Goal: Task Accomplishment & Management: Manage account settings

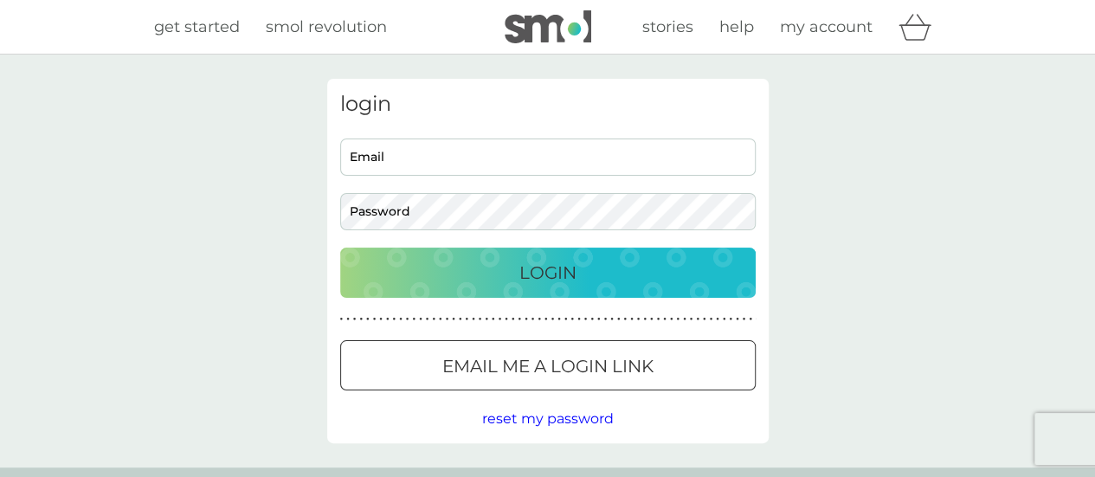
type input "[EMAIL_ADDRESS][DOMAIN_NAME]"
click at [539, 268] on p "Login" at bounding box center [547, 273] width 57 height 28
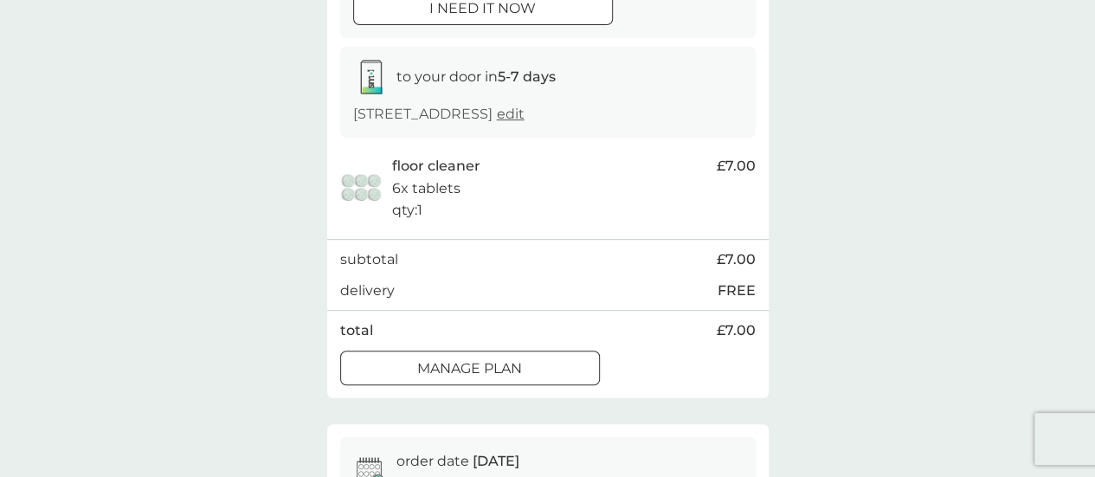
scroll to position [260, 0]
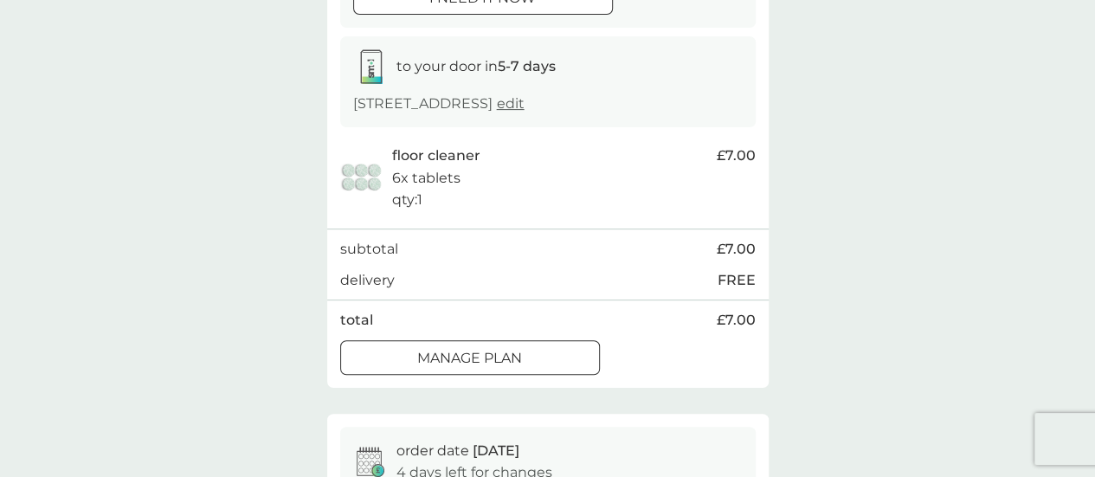
click at [470, 381] on div "order date 13 Oct 3 days left for changes i need it now to your door in 5-7 day…" at bounding box center [548, 143] width 442 height 487
click at [464, 351] on div at bounding box center [470, 358] width 62 height 18
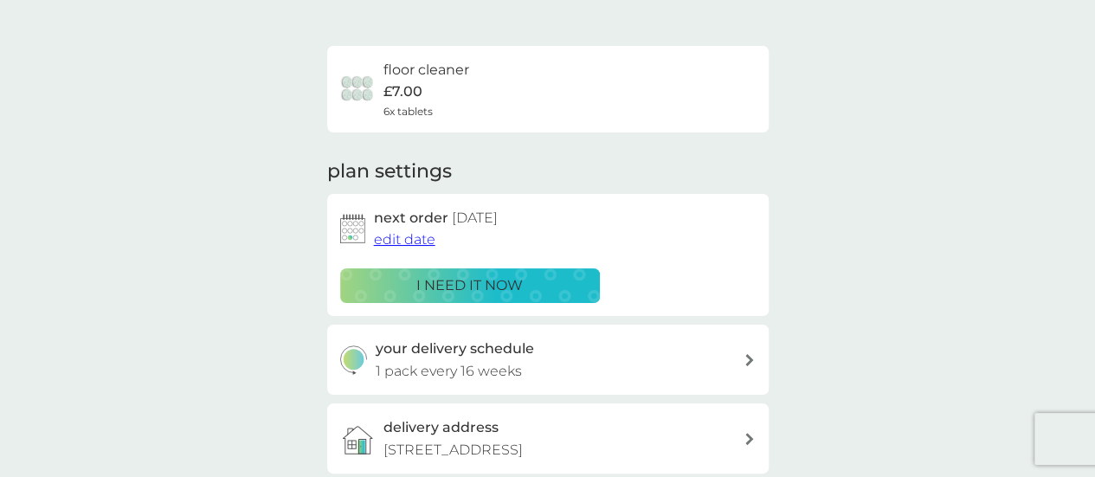
scroll to position [97, 0]
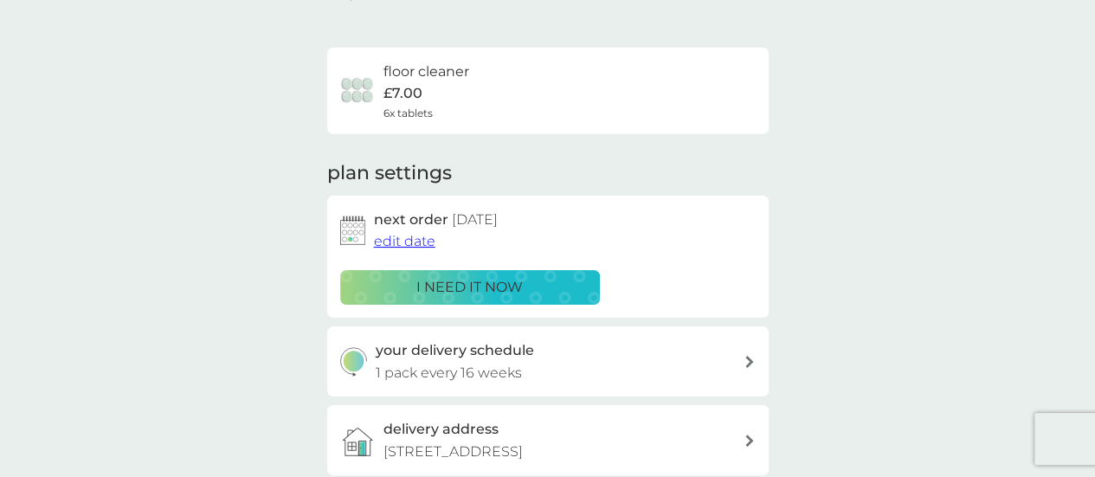
click at [401, 240] on span "edit date" at bounding box center [404, 241] width 61 height 16
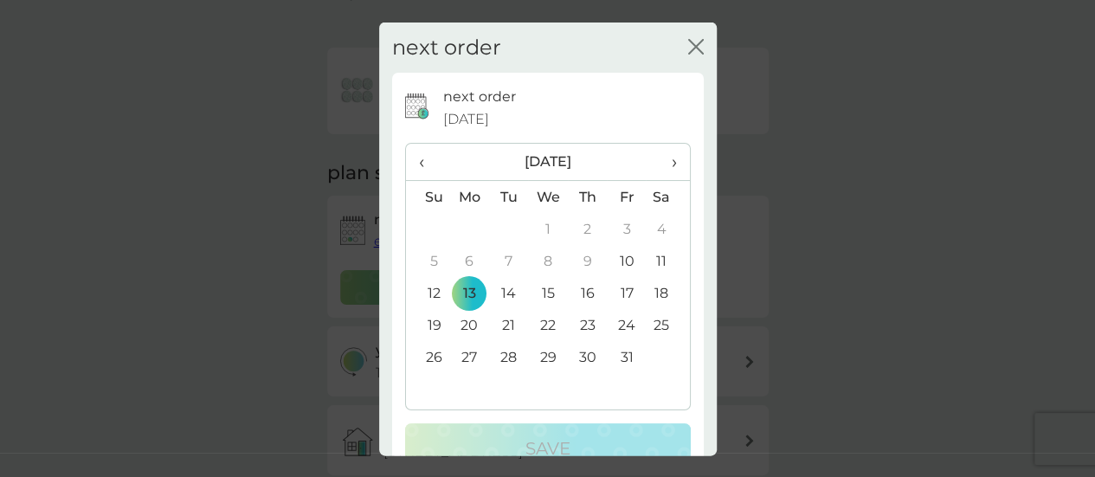
click at [659, 157] on span "›" at bounding box center [667, 162] width 17 height 36
click at [430, 352] on td "23" at bounding box center [428, 357] width 44 height 32
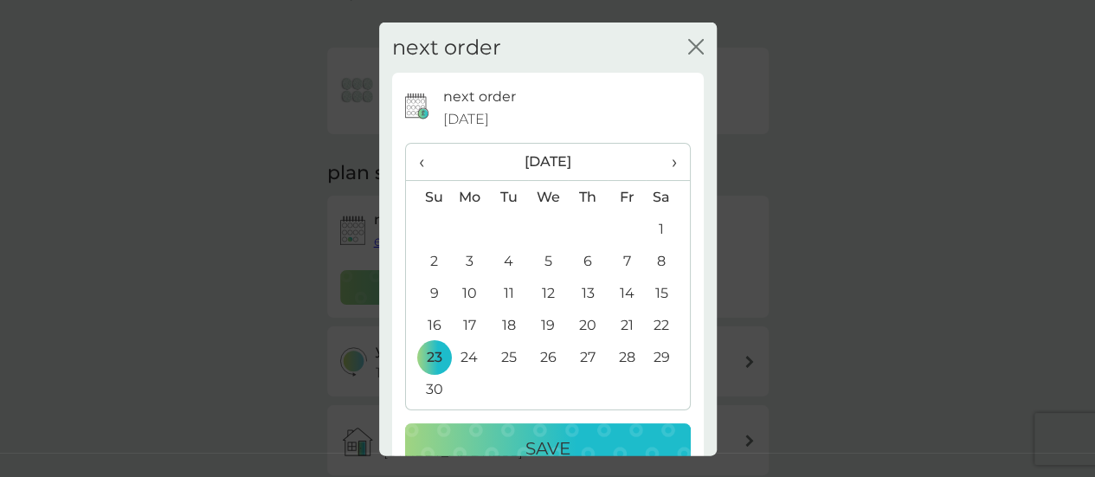
click at [530, 444] on p "Save" at bounding box center [547, 449] width 45 height 28
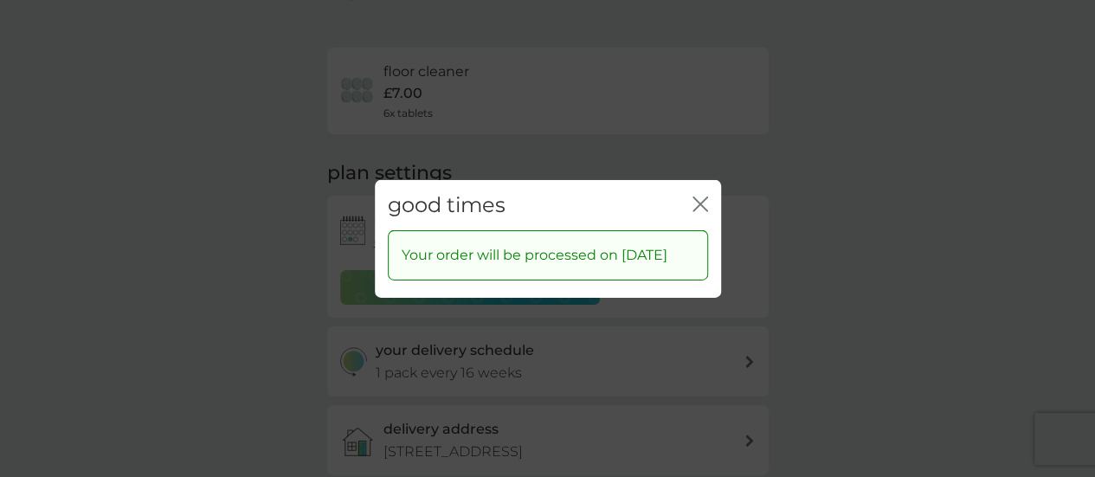
click at [702, 198] on icon "close" at bounding box center [701, 204] width 16 height 16
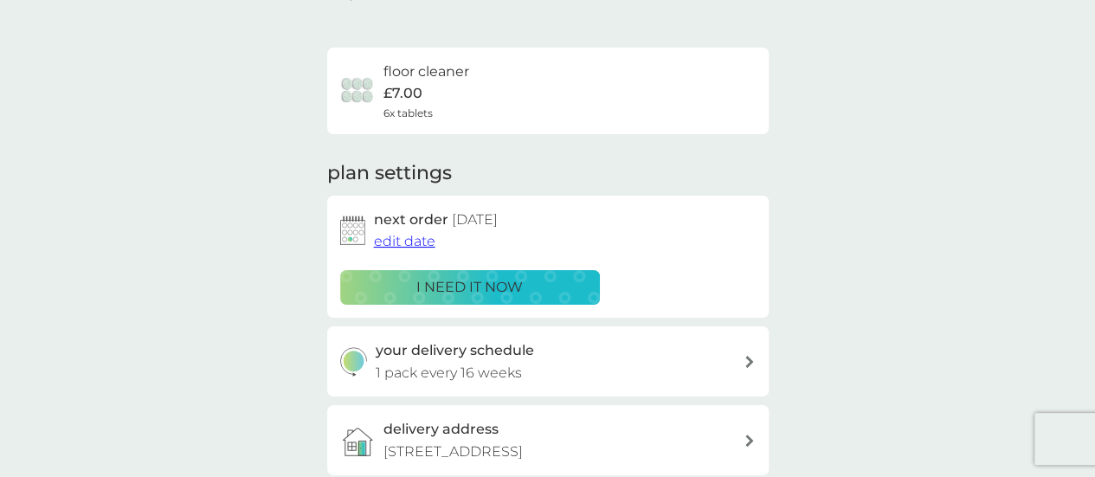
scroll to position [0, 0]
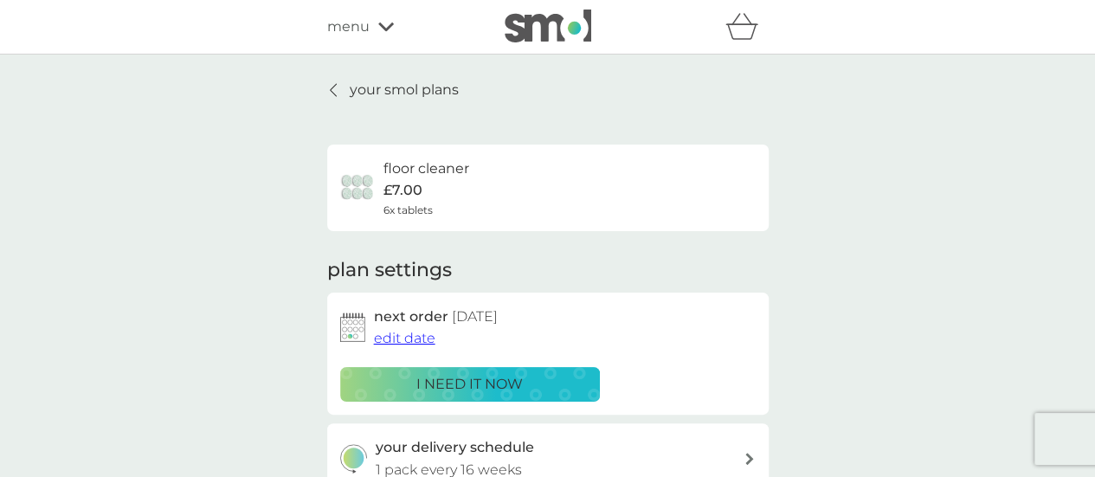
click at [393, 85] on p "your smol plans" at bounding box center [404, 90] width 109 height 23
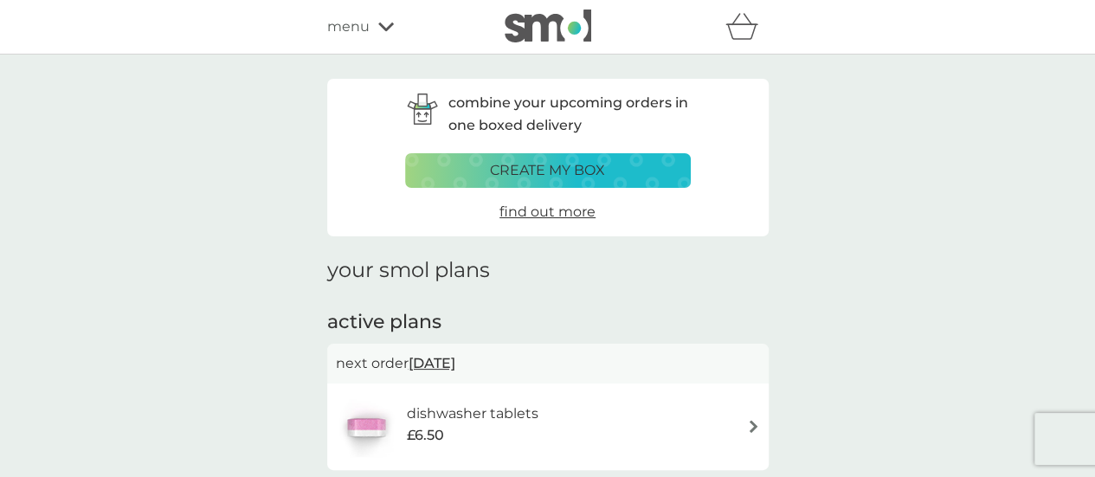
click at [426, 409] on h6 "dishwasher tablets" at bounding box center [472, 414] width 132 height 23
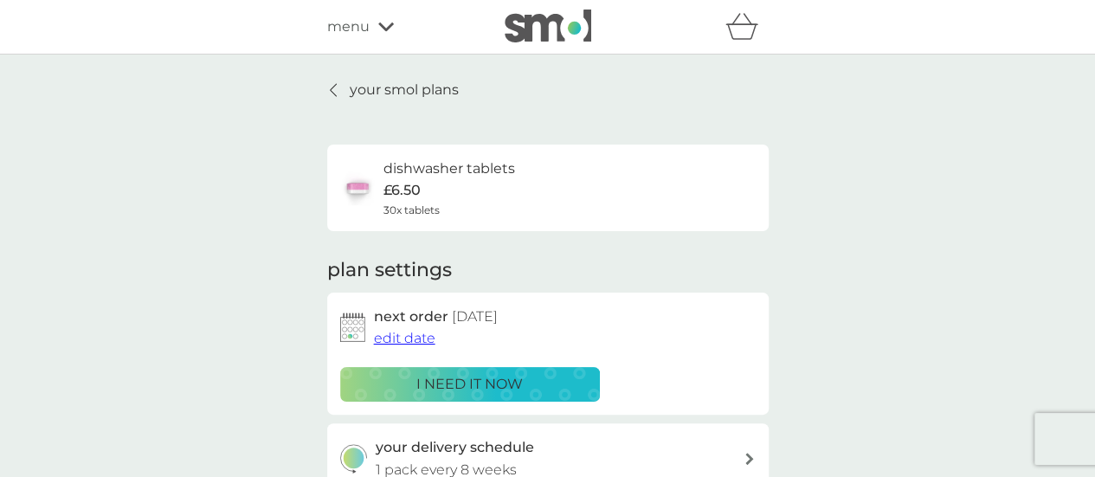
click at [398, 337] on span "edit date" at bounding box center [404, 338] width 61 height 16
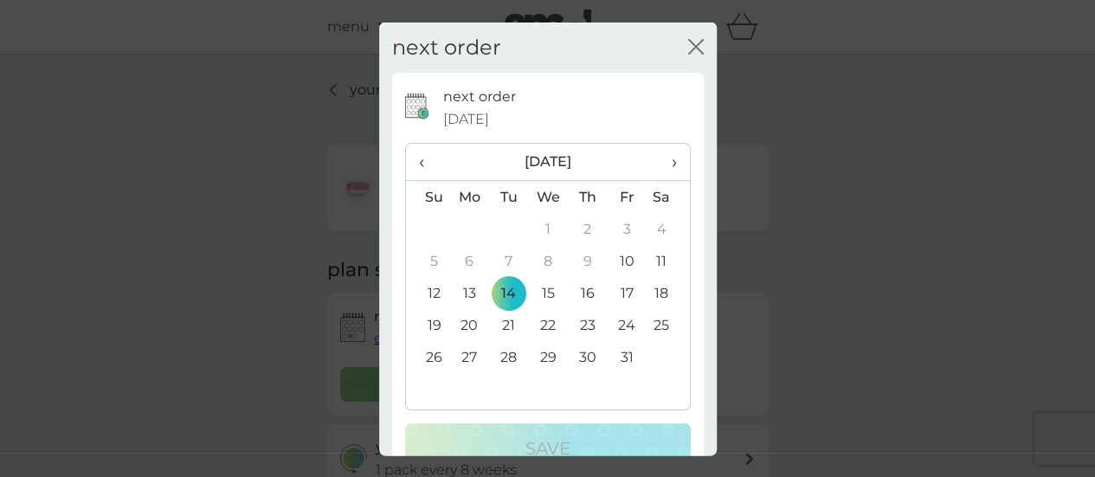
click at [470, 318] on td "20" at bounding box center [470, 325] width 40 height 32
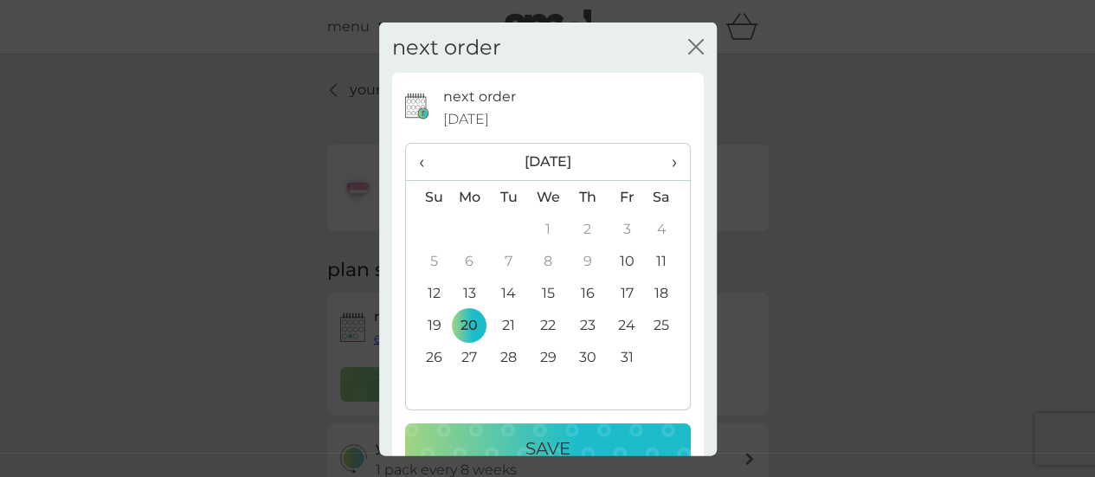
click at [526, 447] on p "Save" at bounding box center [547, 449] width 45 height 28
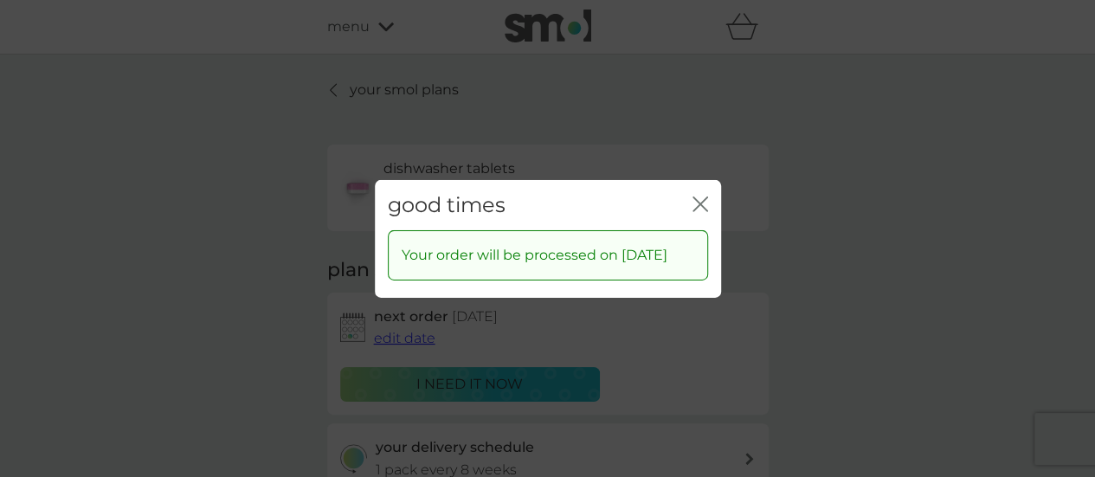
click at [696, 196] on icon "close" at bounding box center [701, 204] width 16 height 16
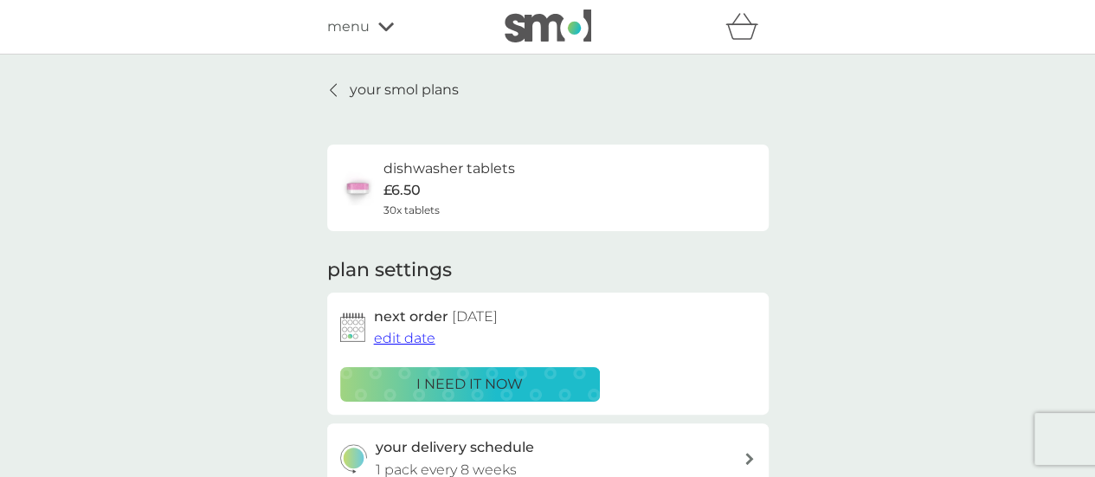
click at [335, 23] on span "menu" at bounding box center [348, 27] width 42 height 23
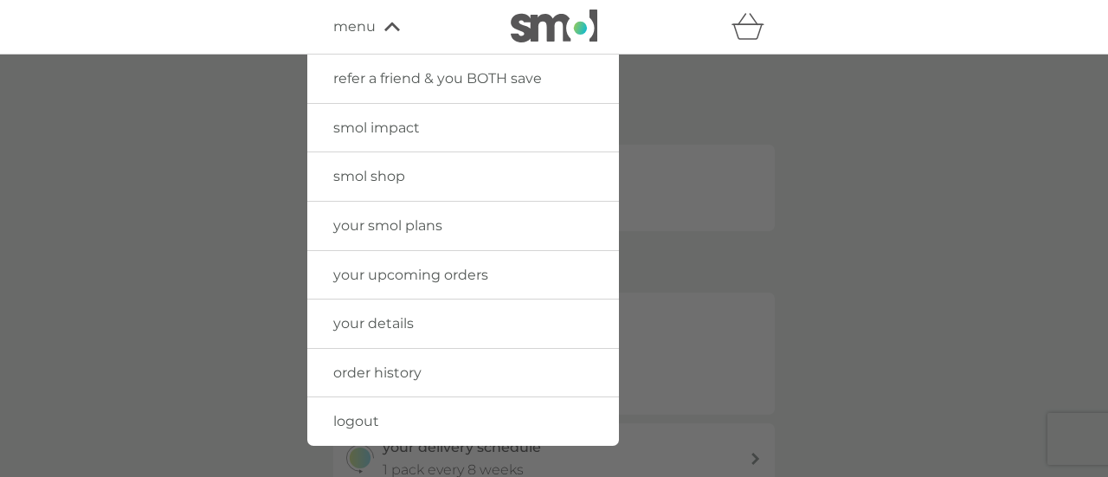
click at [351, 420] on span "logout" at bounding box center [356, 421] width 46 height 16
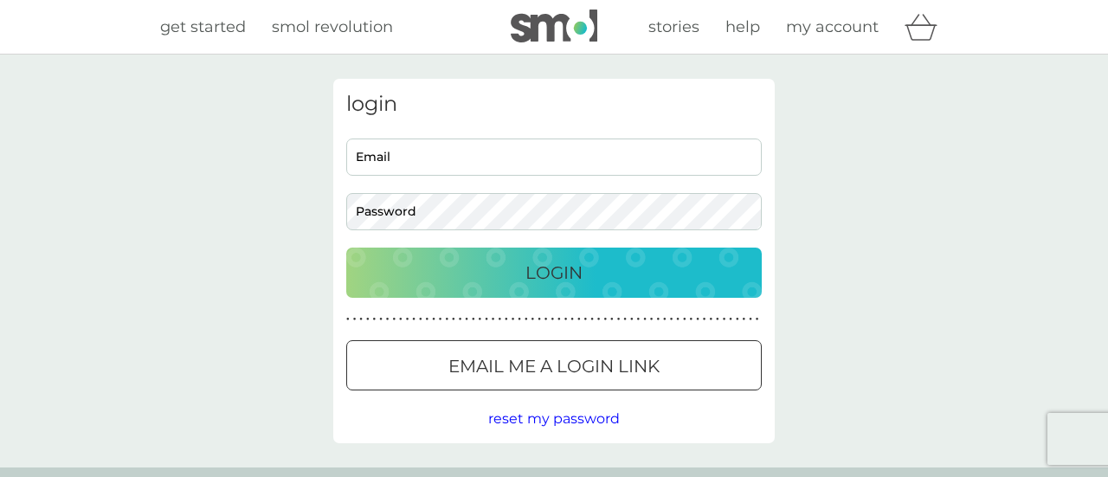
type input "[EMAIL_ADDRESS][DOMAIN_NAME]"
